Goal: Task Accomplishment & Management: Use online tool/utility

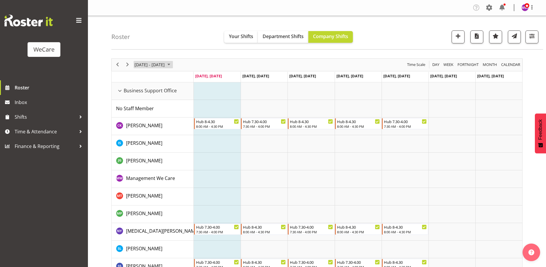
click at [165, 63] on span "[DATE] - [DATE]" at bounding box center [149, 64] width 31 height 7
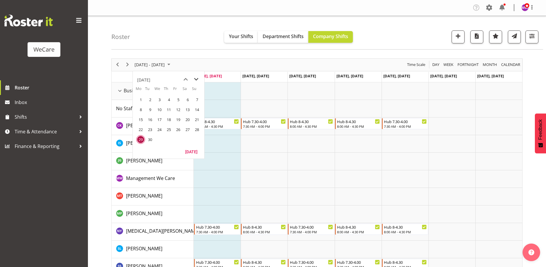
click at [197, 76] on span "next month" at bounding box center [196, 79] width 10 height 11
click at [143, 139] on span "24" at bounding box center [140, 139] width 9 height 9
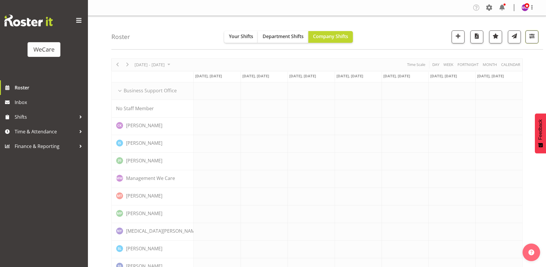
click at [534, 37] on span "button" at bounding box center [532, 36] width 8 height 8
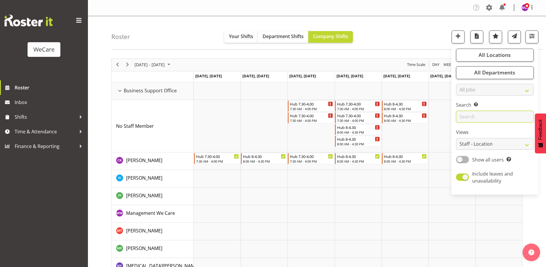
click at [487, 115] on input "text" at bounding box center [495, 117] width 78 height 12
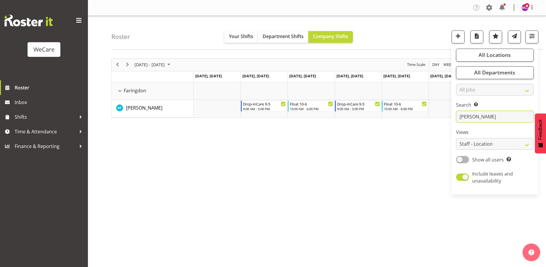
type input "[PERSON_NAME]"
click at [332, 165] on div "[DATE] - [DATE] [DATE] Day Week Fortnight Month calendar Month Agenda Time Scal…" at bounding box center [328, 171] width 434 height 234
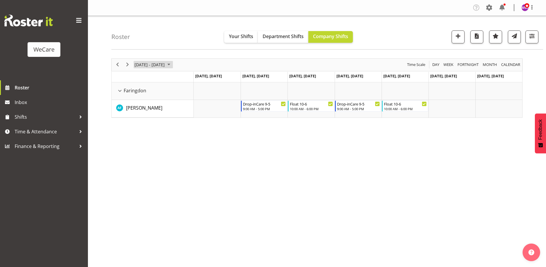
click at [165, 64] on span "[DATE] - [DATE]" at bounding box center [149, 64] width 31 height 7
click at [141, 130] on span "17" at bounding box center [140, 129] width 9 height 9
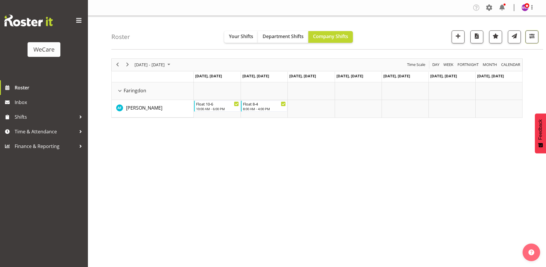
click at [535, 32] on span "button" at bounding box center [532, 36] width 8 height 8
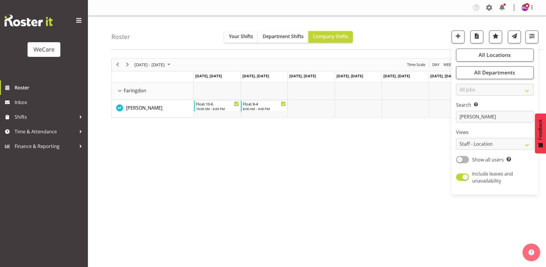
click at [353, 165] on div "[DATE] - [DATE] [DATE] Day Week Fortnight Month calendar Month Agenda Time Scal…" at bounding box center [328, 171] width 434 height 234
